Goal: Information Seeking & Learning: Learn about a topic

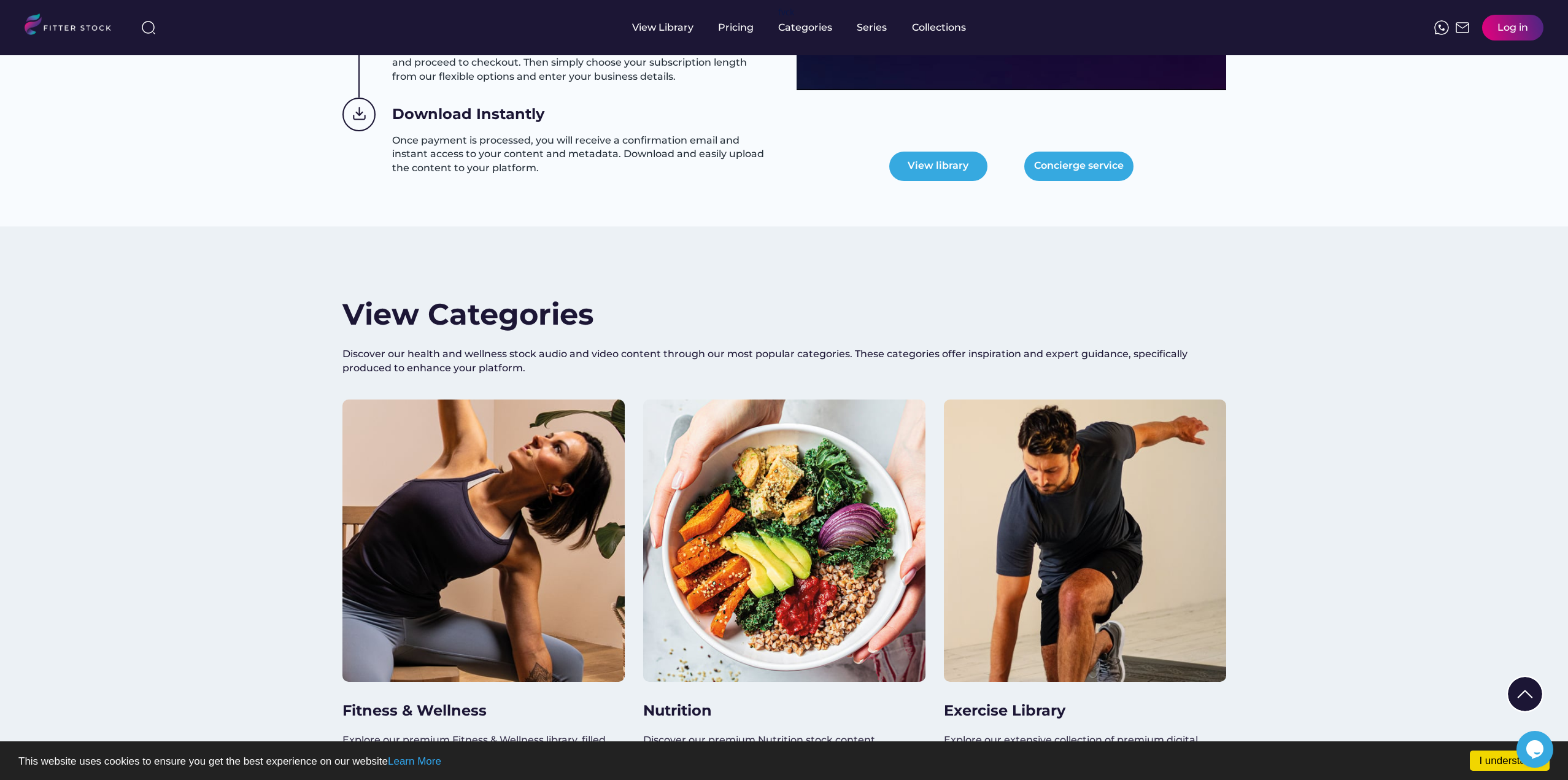
scroll to position [921, 0]
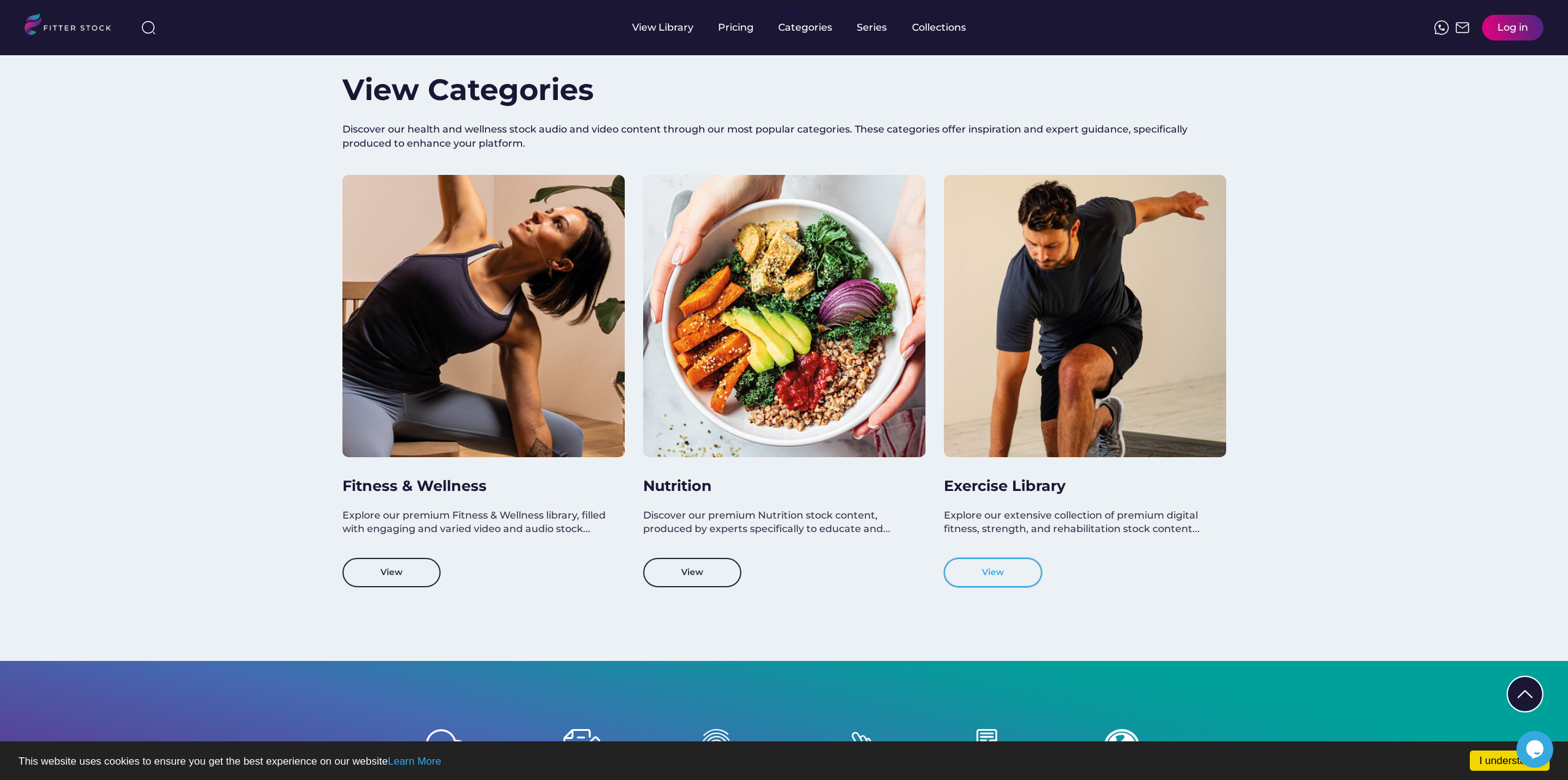
click at [1005, 578] on button "View" at bounding box center [993, 573] width 98 height 30
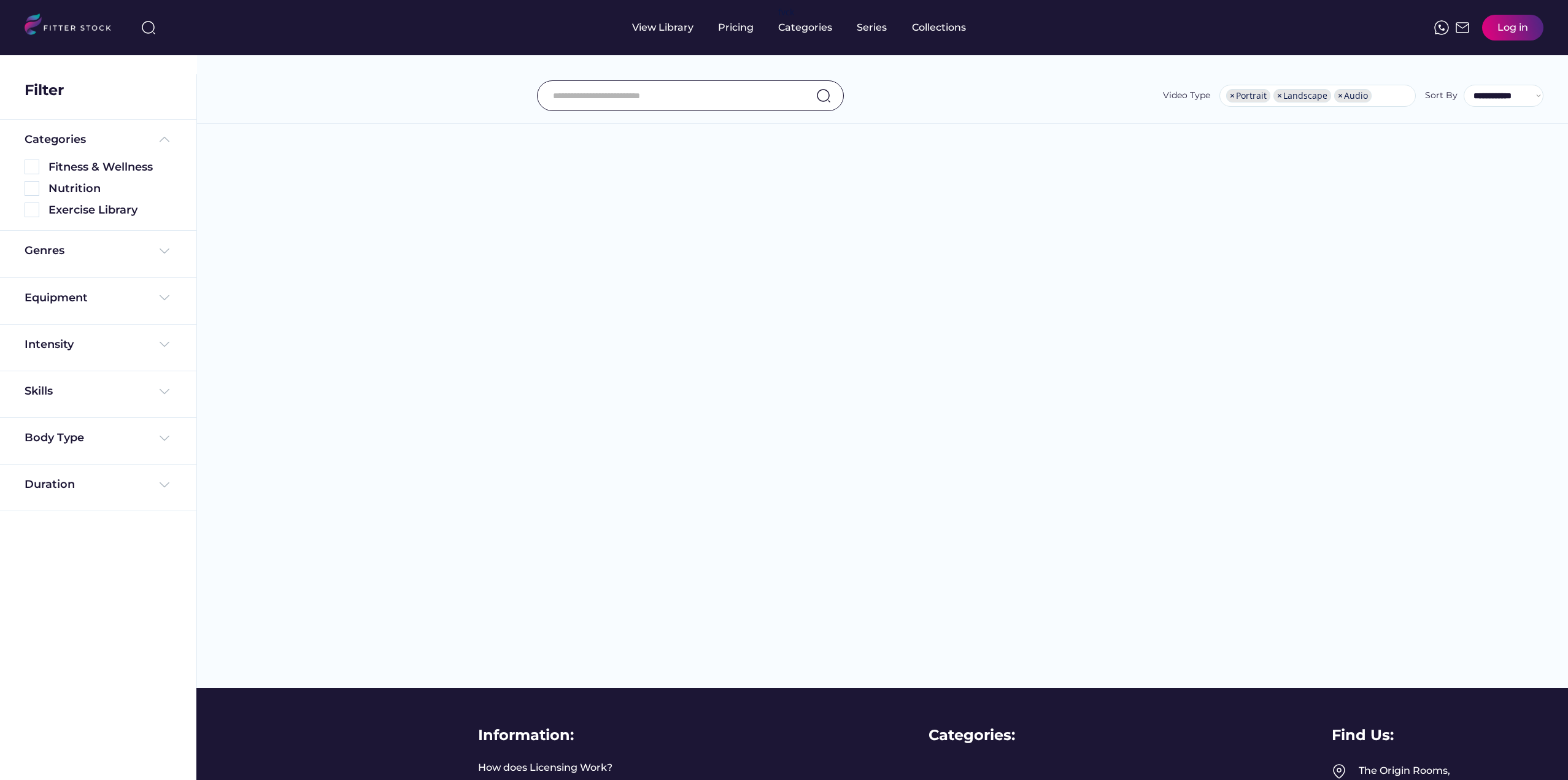
select select "**********"
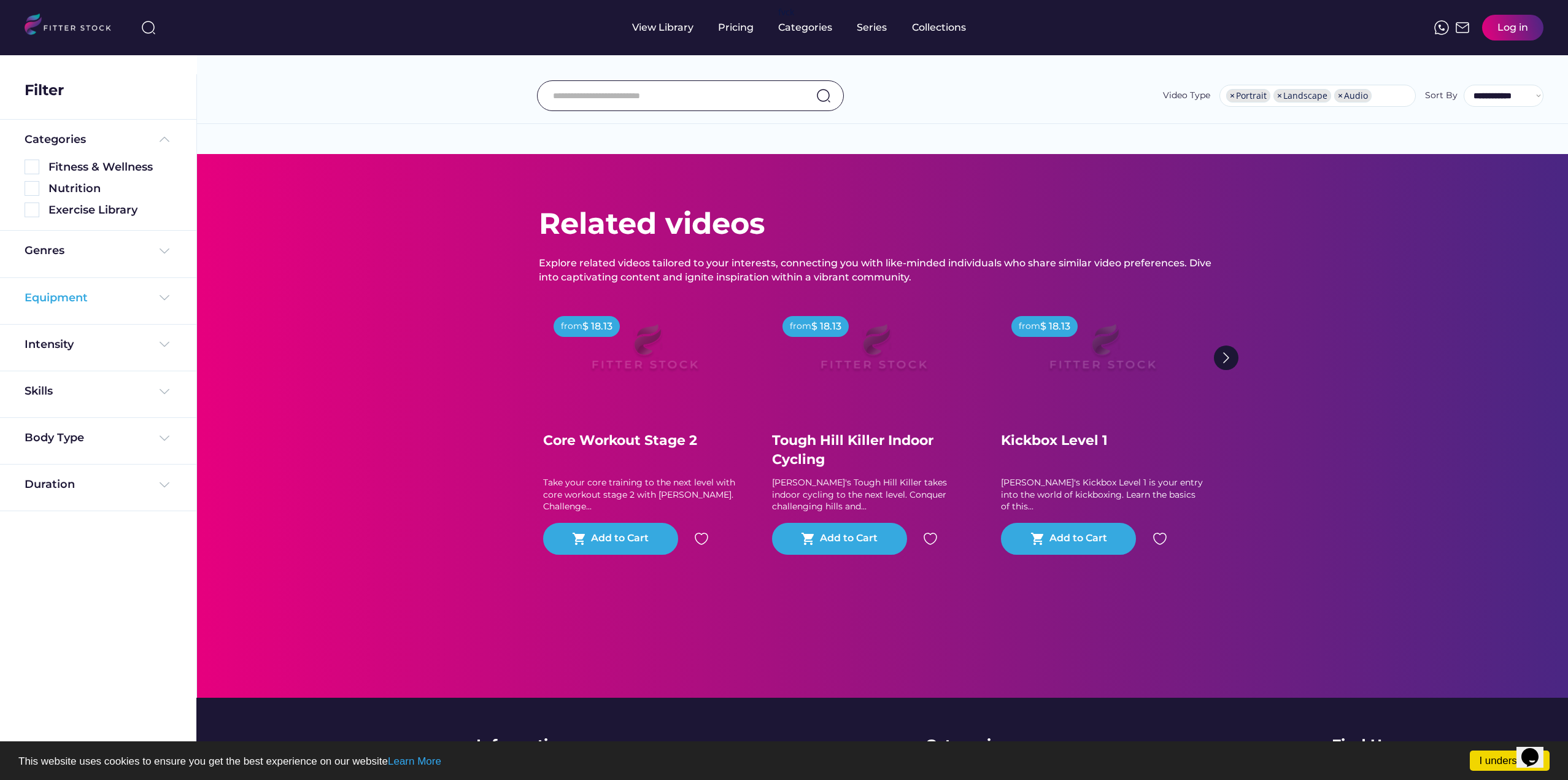
click at [82, 297] on div "Equipment" at bounding box center [56, 298] width 63 height 16
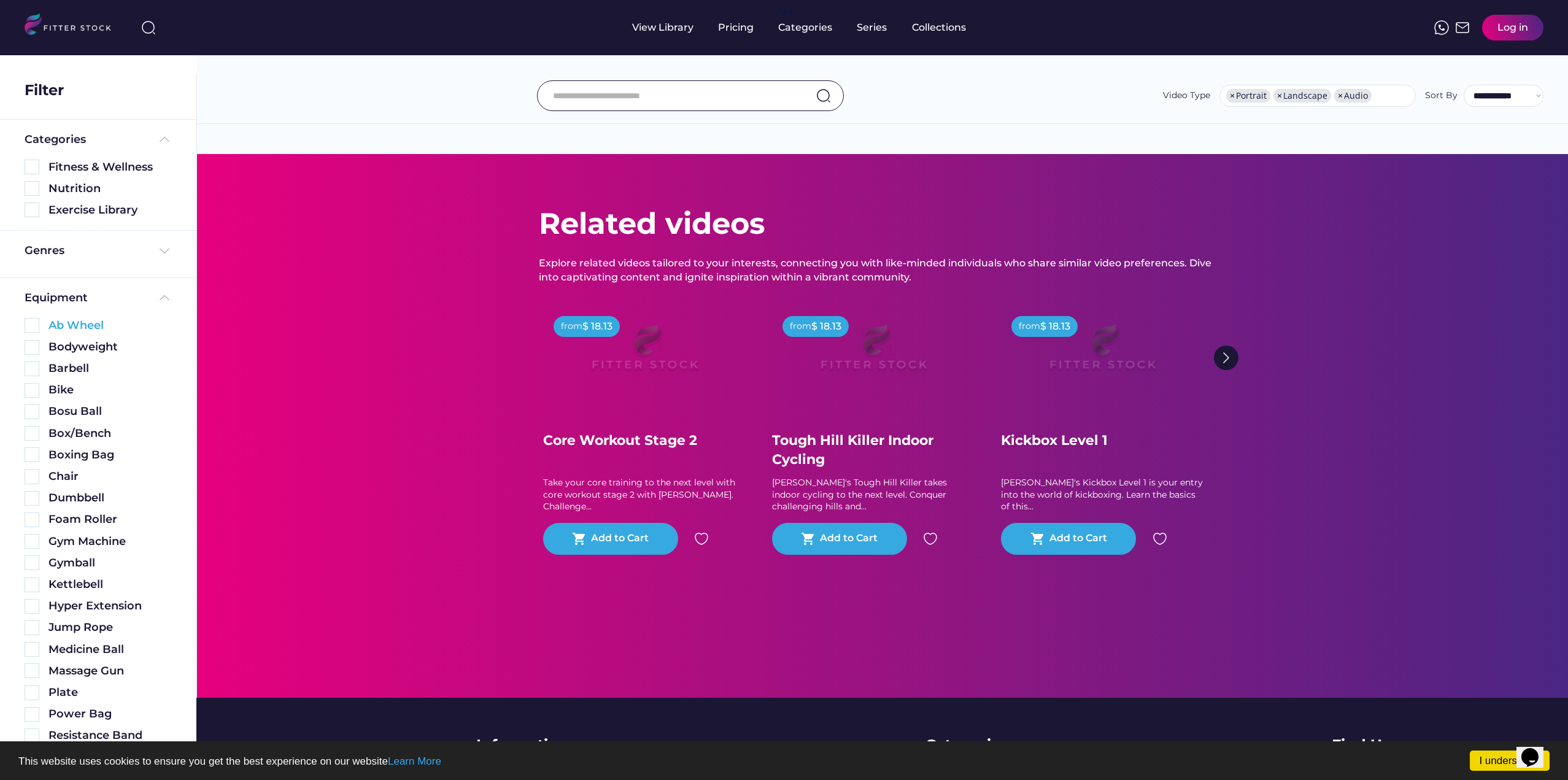
click at [84, 329] on div "Ab Wheel" at bounding box center [110, 326] width 124 height 16
click at [31, 326] on img at bounding box center [32, 325] width 15 height 15
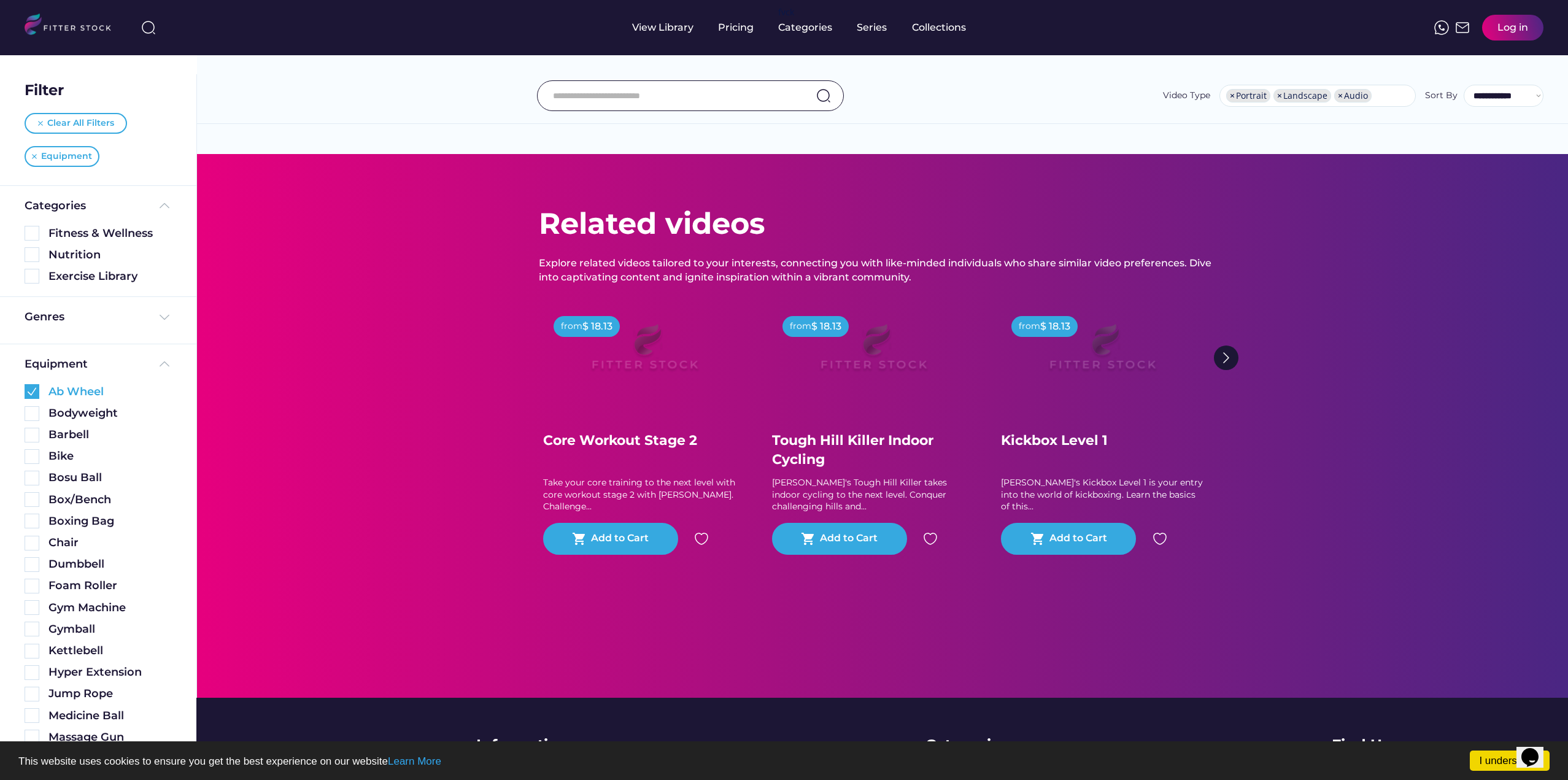
click at [35, 388] on img at bounding box center [32, 391] width 15 height 15
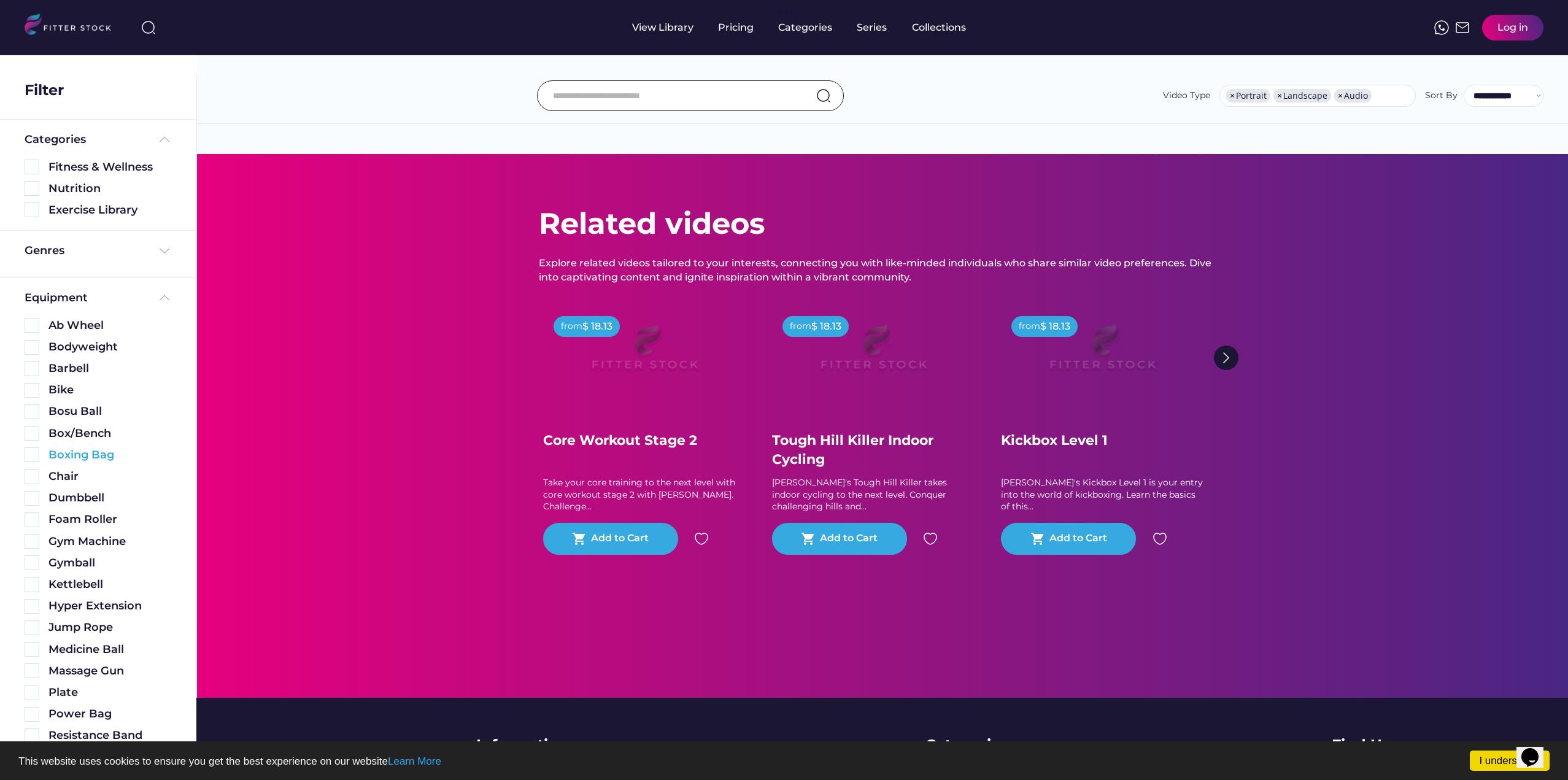
click at [45, 454] on div "Boxing Bag" at bounding box center [99, 455] width 148 height 16
click at [75, 453] on div "Boxing Bag" at bounding box center [110, 455] width 124 height 16
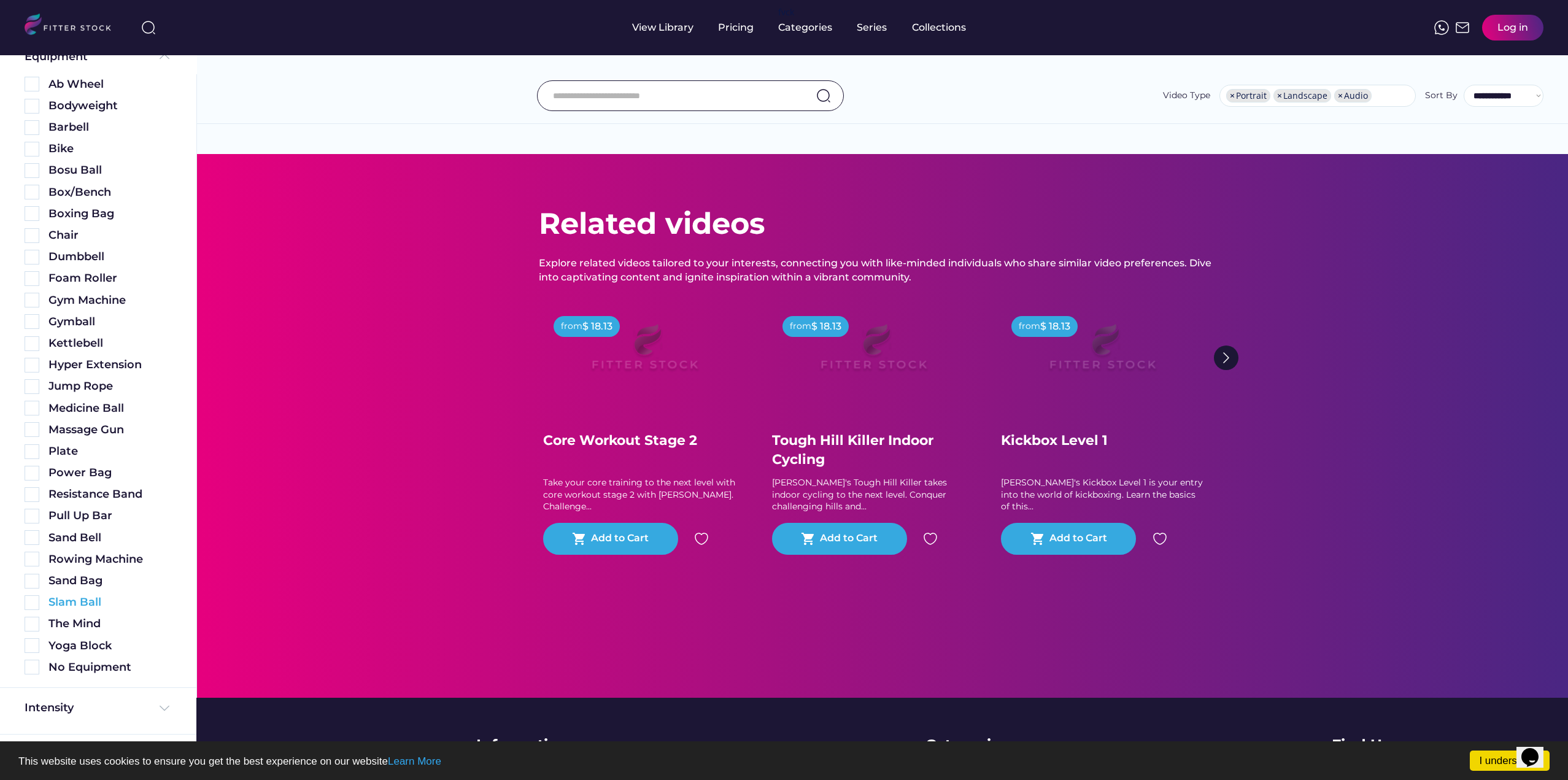
scroll to position [336, 0]
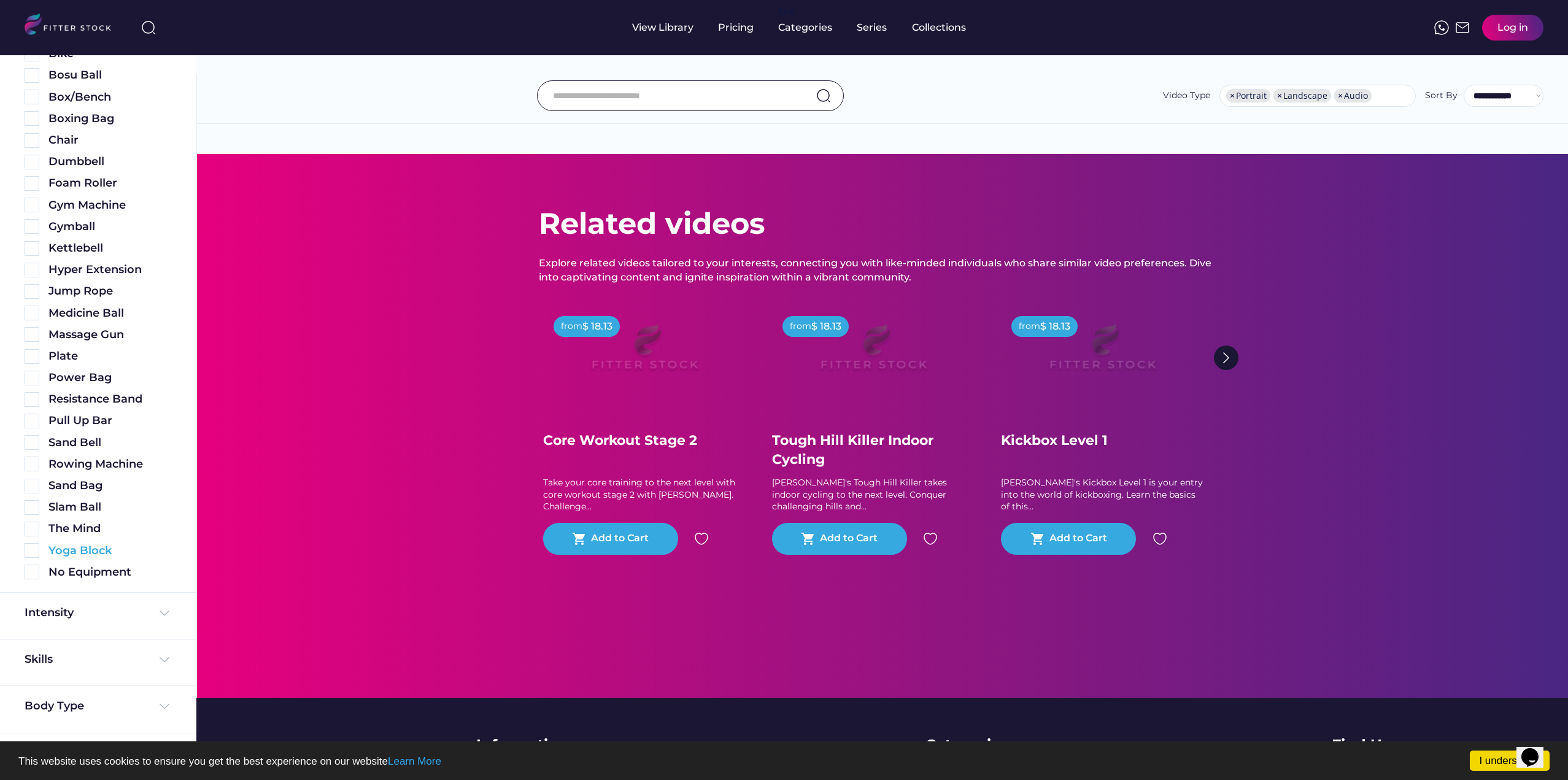
click at [30, 543] on div "Yoga Block" at bounding box center [99, 551] width 148 height 16
click at [34, 524] on img at bounding box center [32, 529] width 15 height 15
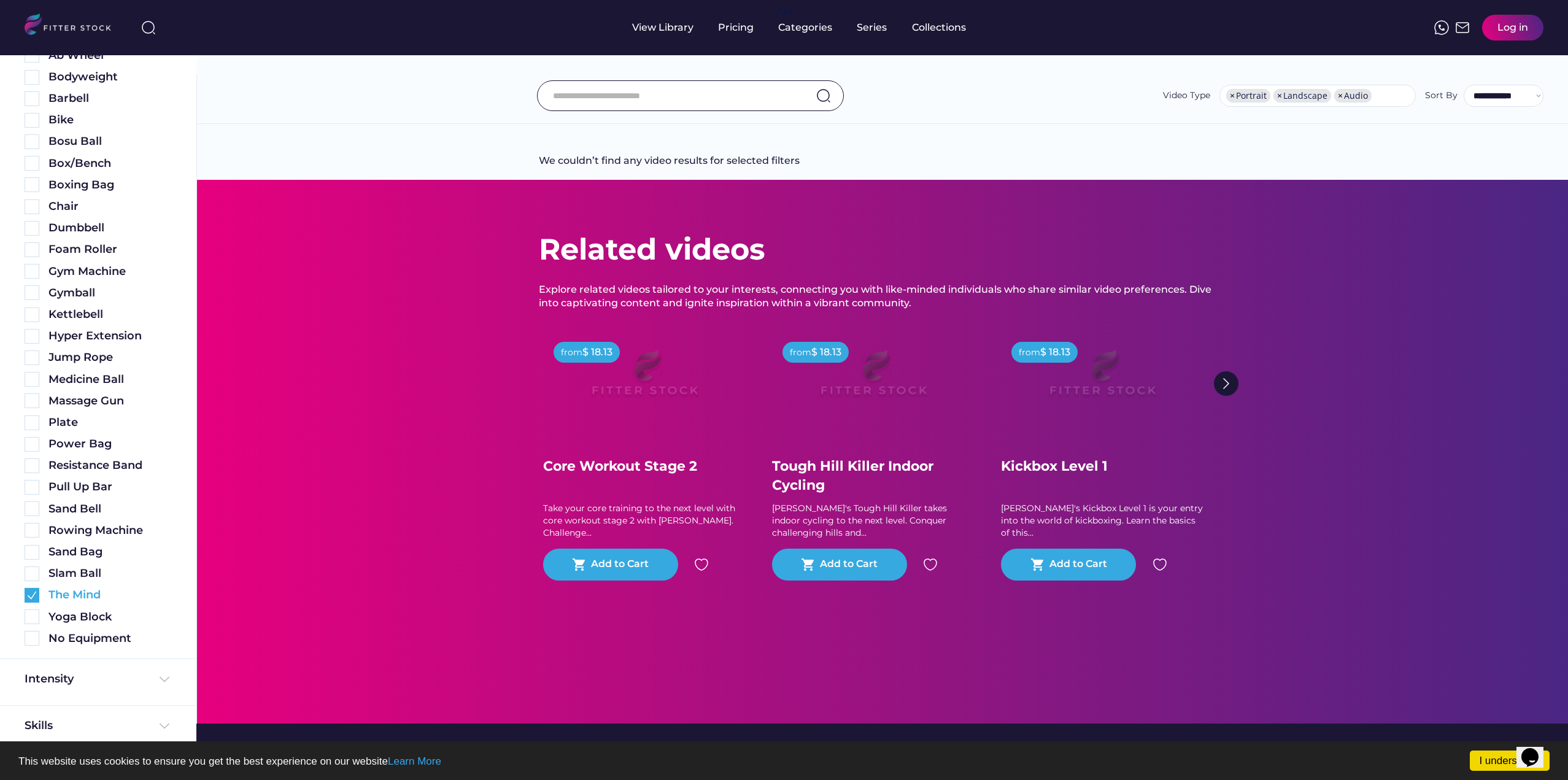
scroll to position [402, 0]
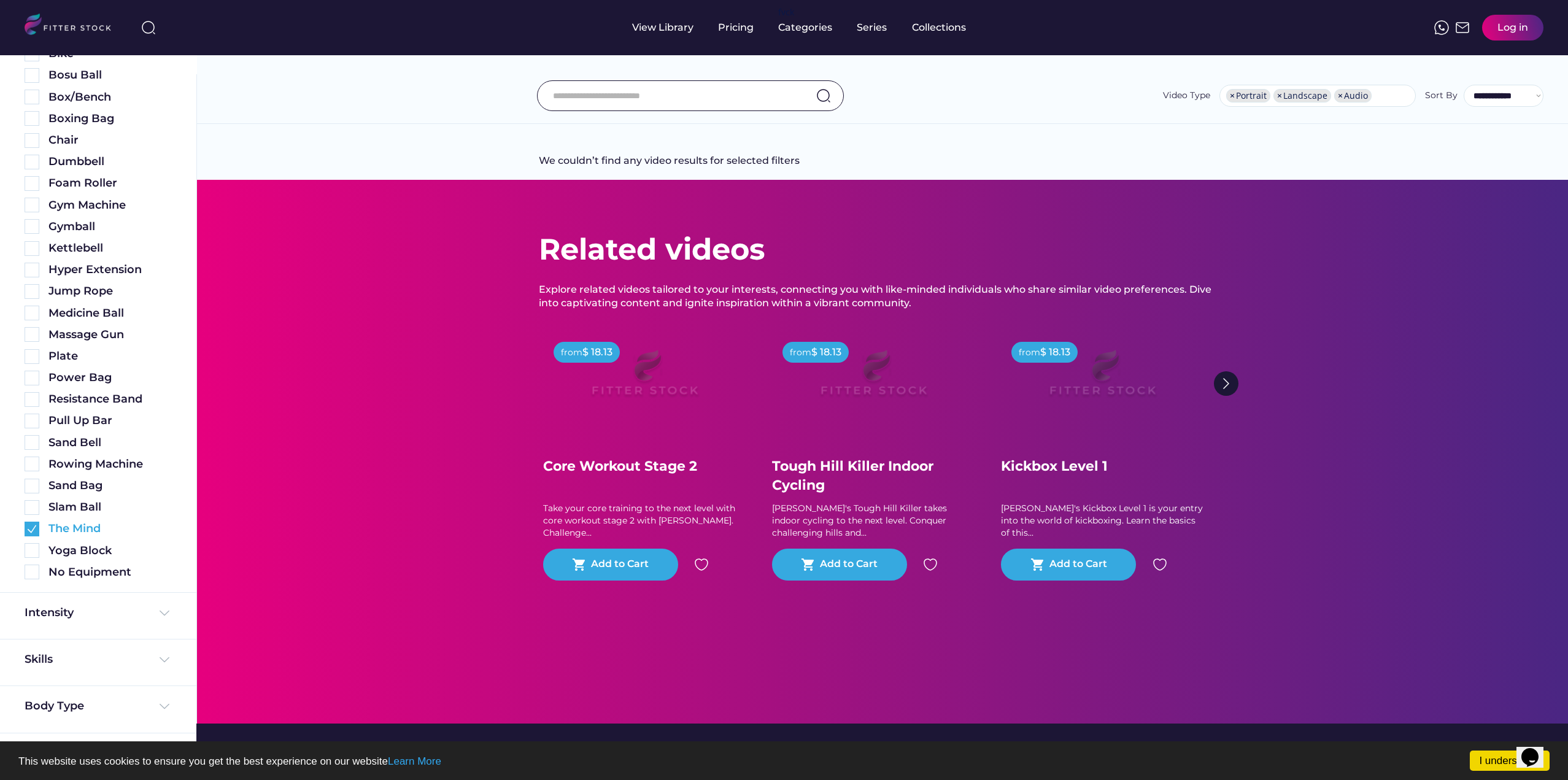
click at [38, 524] on img at bounding box center [32, 529] width 15 height 15
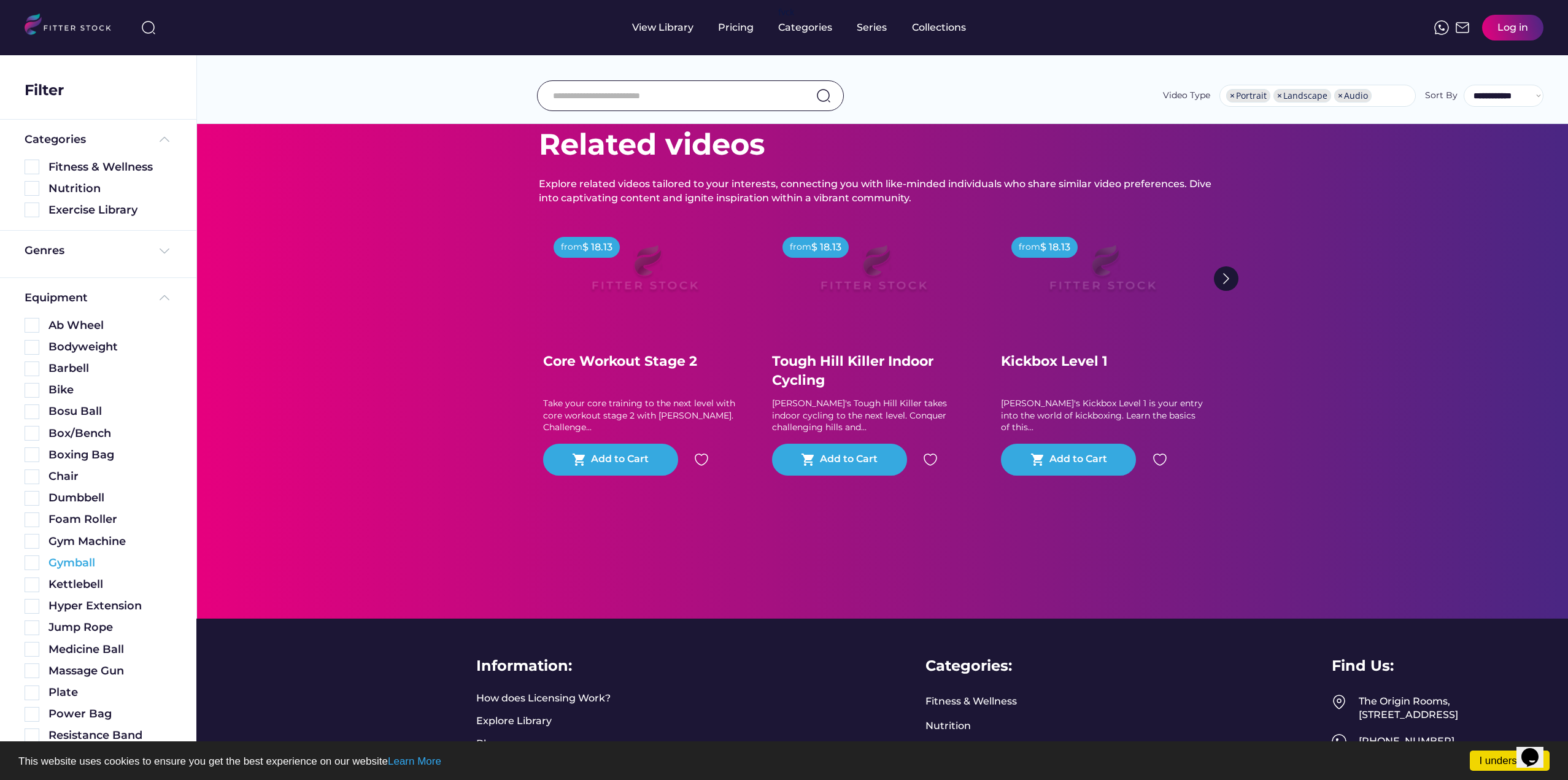
scroll to position [0, 0]
